Goal: Task Accomplishment & Management: Manage account settings

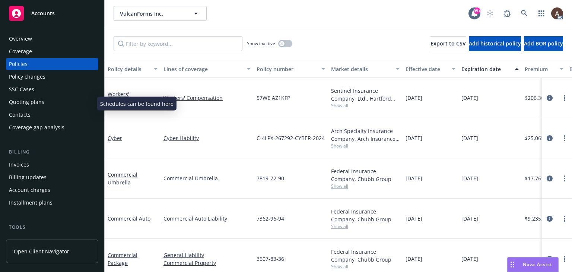
scroll to position [149, 0]
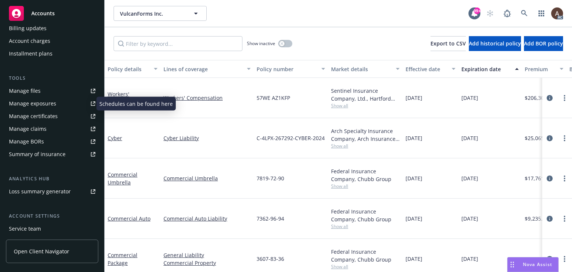
click at [46, 102] on div "Manage exposures" at bounding box center [32, 103] width 47 height 12
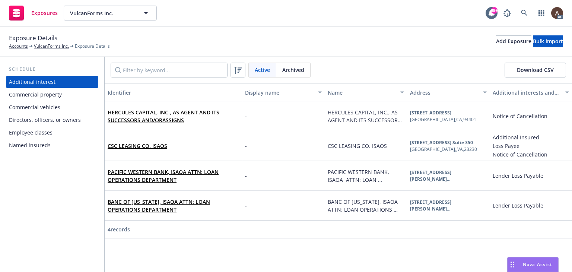
click at [65, 96] on div "Commercial property" at bounding box center [52, 95] width 86 height 12
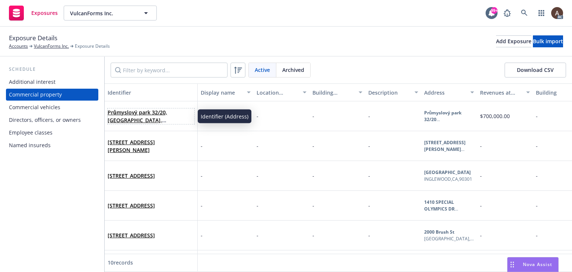
click at [178, 120] on span "Průmyslový park 32/20, [GEOGRAPHIC_DATA], [GEOGRAPHIC_DATA], 350 02, CZE" at bounding box center [151, 116] width 87 height 16
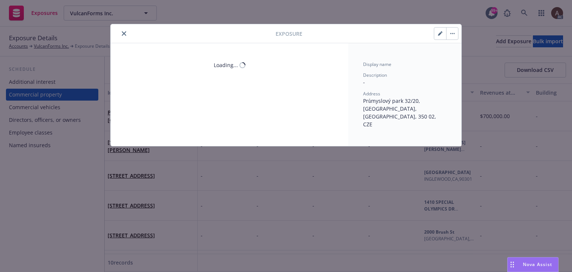
click at [158, 114] on div "Loading..." at bounding box center [229, 94] width 237 height 103
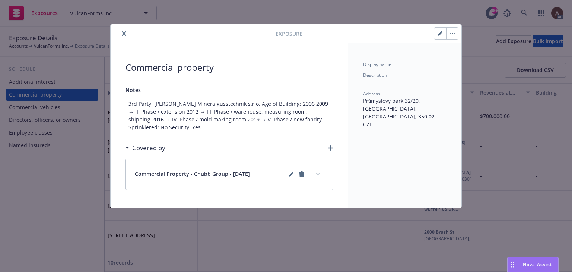
click at [438, 34] on icon "button" at bounding box center [440, 33] width 4 height 4
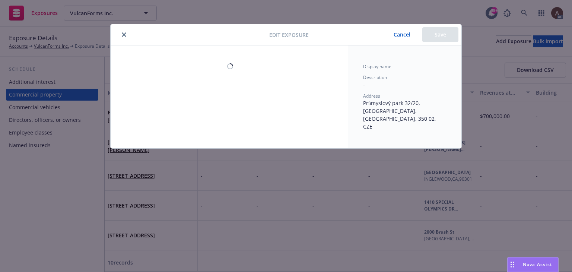
select select "NONE"
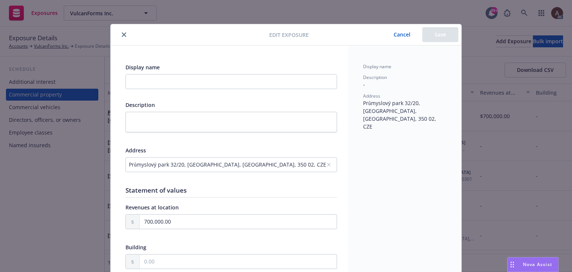
scroll to position [74, 0]
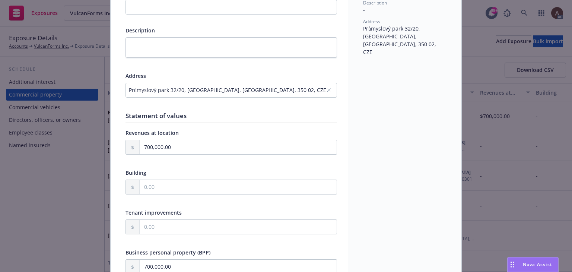
click at [272, 90] on div "Průmyslový park 32/20, [GEOGRAPHIC_DATA], [GEOGRAPHIC_DATA], 350 02, CZE" at bounding box center [227, 90] width 197 height 8
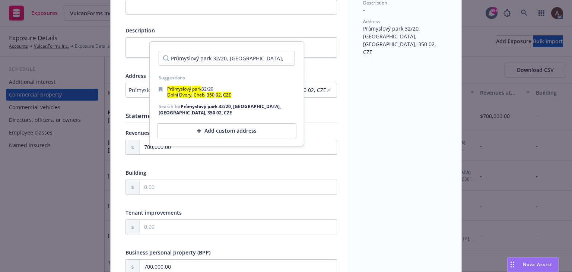
click at [68, 185] on div "Edit exposure Cancel Save Display name Description Address [STREET_ADDRESS] 02,…" at bounding box center [286, 136] width 572 height 272
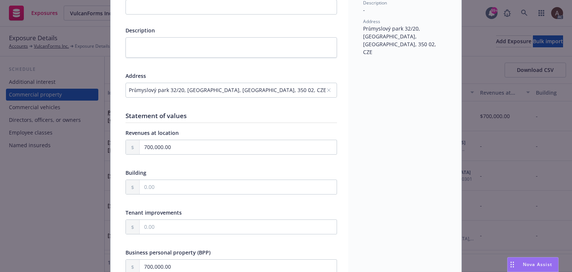
click at [47, 174] on div "Edit exposure Cancel Save Display name Description Address [STREET_ADDRESS] 02,…" at bounding box center [286, 136] width 572 height 272
click at [60, 83] on div "Edit exposure Cancel Save Display name Description Address [STREET_ADDRESS] 02,…" at bounding box center [286, 136] width 572 height 272
click at [44, 145] on div "Edit exposure Cancel Save Display name Description Address [STREET_ADDRESS] 02,…" at bounding box center [286, 136] width 572 height 272
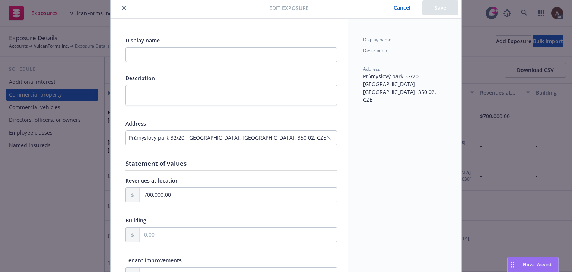
scroll to position [0, 0]
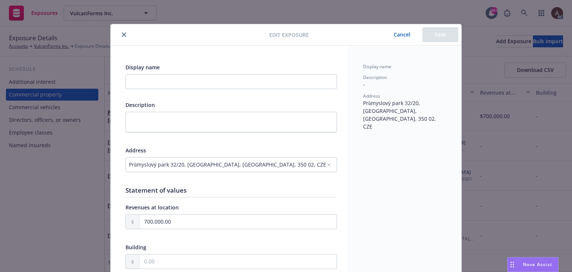
click at [122, 34] on icon "close" at bounding box center [124, 34] width 4 height 4
click at [121, 35] on div "Exposure Details Accounts VulcanForms Inc. Exposure Details Add Exposure Bulk i…" at bounding box center [286, 41] width 554 height 16
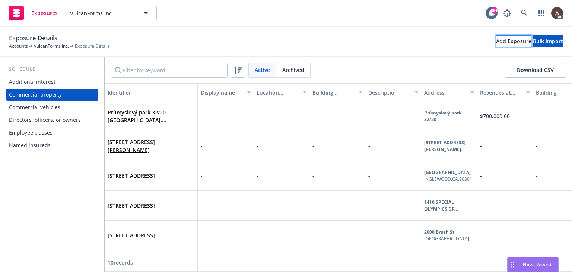
click at [496, 41] on div "Add Exposure" at bounding box center [513, 41] width 35 height 11
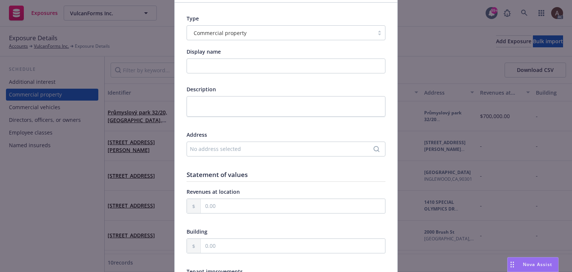
scroll to position [74, 0]
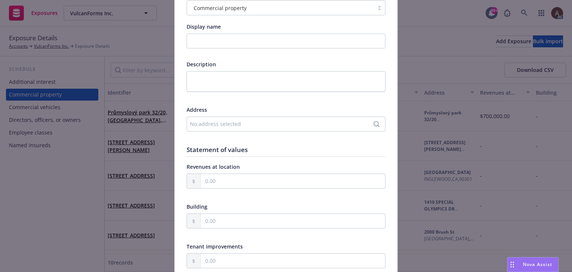
click at [211, 124] on div "No address selected" at bounding box center [282, 124] width 185 height 8
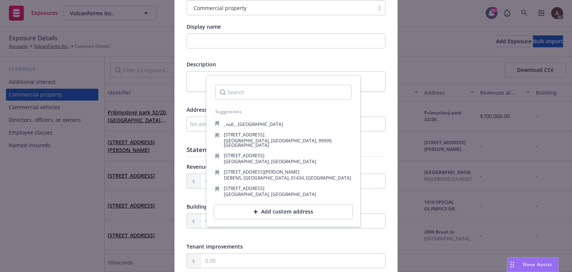
click at [273, 206] on div "Add custom address" at bounding box center [283, 211] width 139 height 15
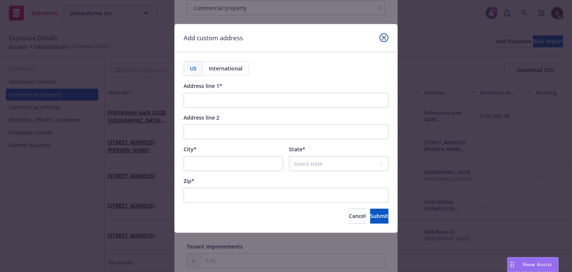
click at [383, 36] on icon "close" at bounding box center [383, 37] width 4 height 4
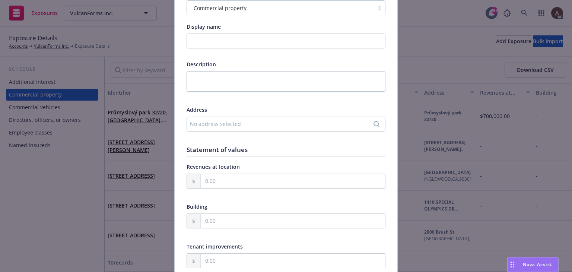
scroll to position [0, 0]
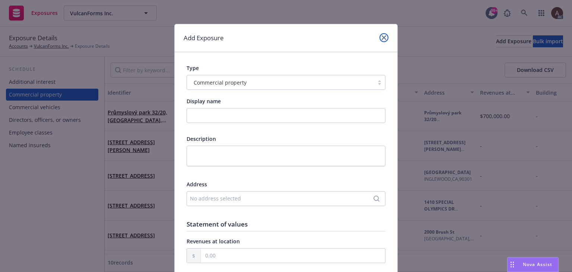
click at [384, 36] on link "close" at bounding box center [383, 37] width 9 height 9
